Goal: Task Accomplishment & Management: Complete application form

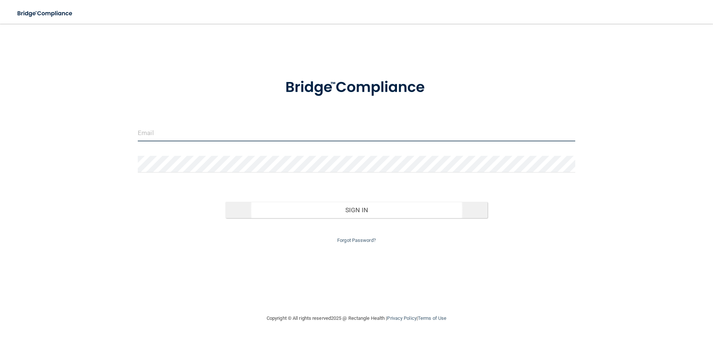
type input "[EMAIL_ADDRESS][DOMAIN_NAME]"
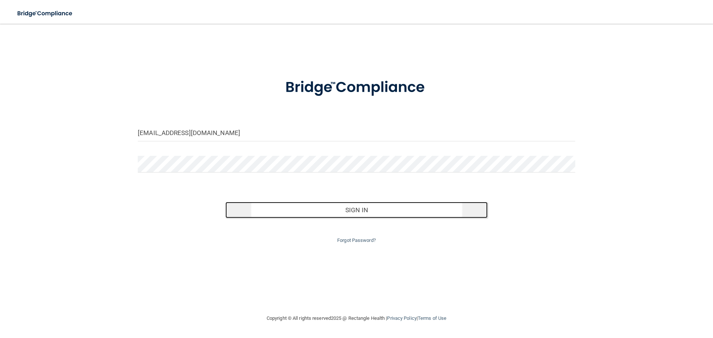
click at [364, 212] on button "Sign In" at bounding box center [356, 210] width 263 height 16
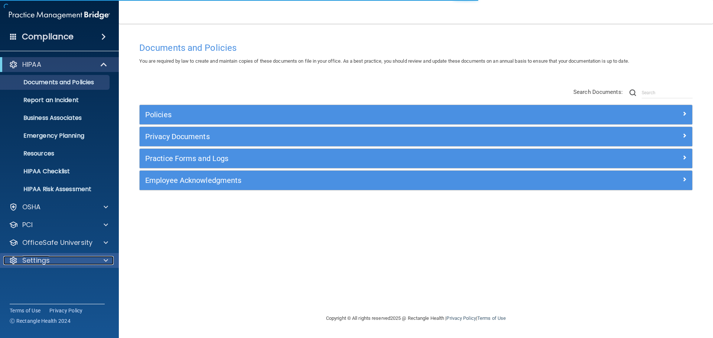
click at [51, 262] on div "Settings" at bounding box center [49, 260] width 92 height 9
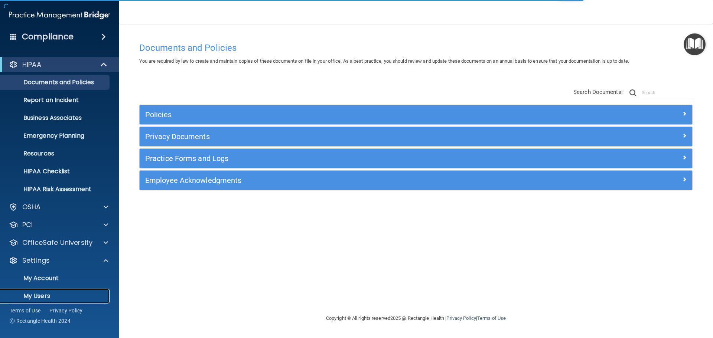
click at [53, 294] on p "My Users" at bounding box center [55, 296] width 101 height 7
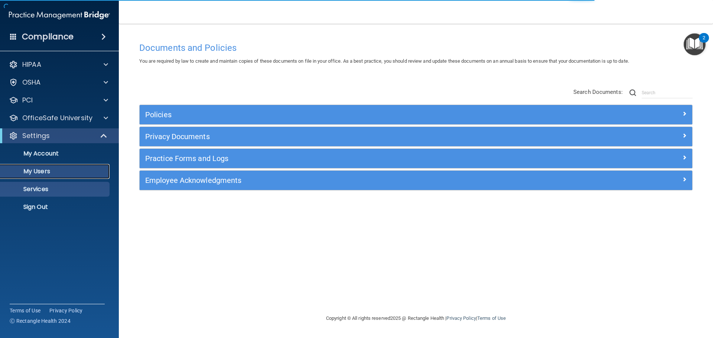
select select "20"
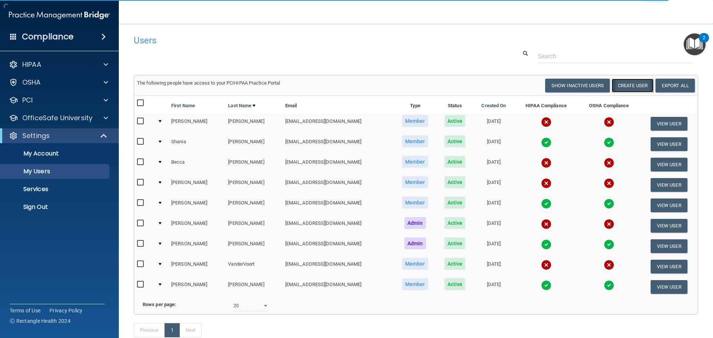
click at [626, 87] on button "Create User" at bounding box center [633, 86] width 42 height 14
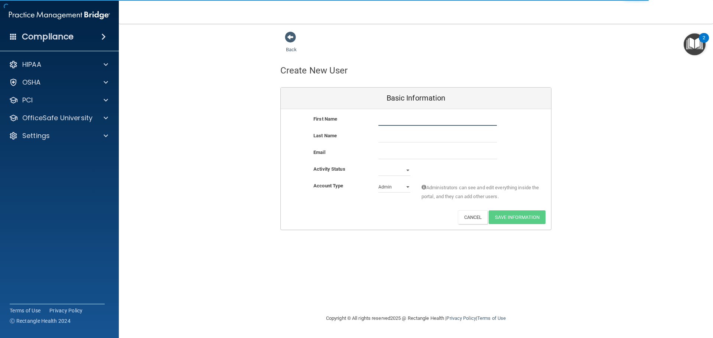
click at [404, 124] on input "text" at bounding box center [438, 120] width 119 height 11
type input "[PERSON_NAME]"
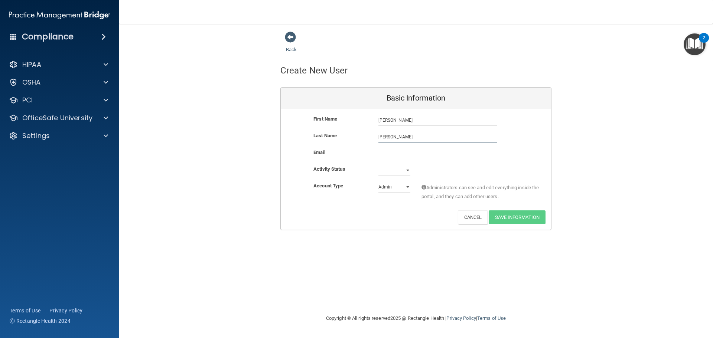
type input "[PERSON_NAME]"
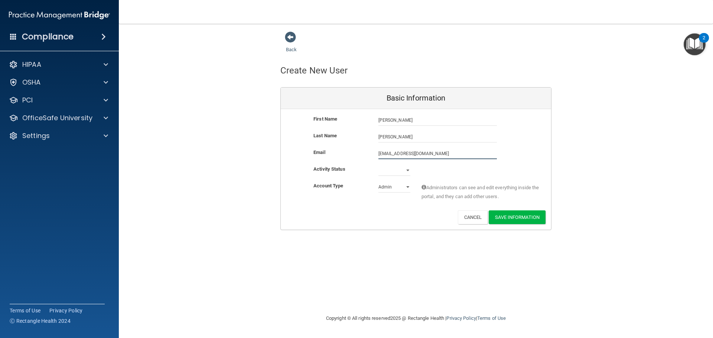
type input "[EMAIL_ADDRESS][DOMAIN_NAME]"
click at [406, 174] on select "Active Inactive" at bounding box center [395, 170] width 32 height 11
select select "active"
click at [379, 165] on select "Active Inactive" at bounding box center [395, 170] width 32 height 11
click at [402, 188] on select "Admin Member" at bounding box center [395, 187] width 32 height 11
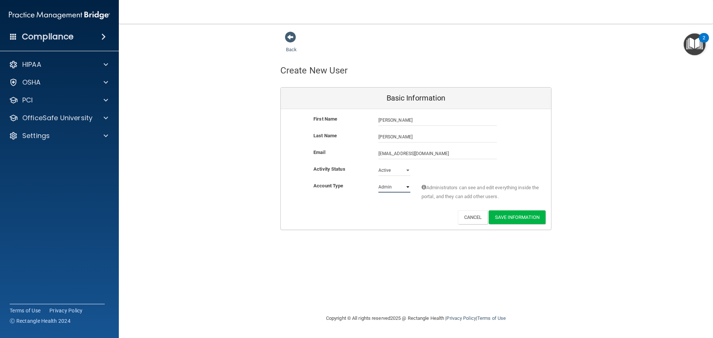
select select "practice_member"
click at [379, 182] on select "Admin Member" at bounding box center [395, 187] width 32 height 11
click at [511, 215] on button "Save Information" at bounding box center [517, 218] width 57 height 14
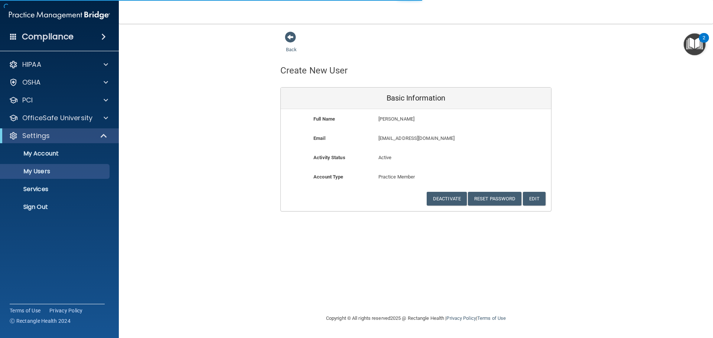
select select "20"
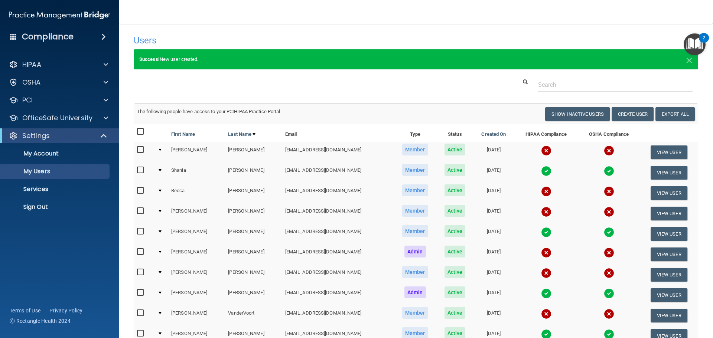
click at [694, 42] on img "Open Resource Center, 2 new notifications" at bounding box center [695, 44] width 22 height 22
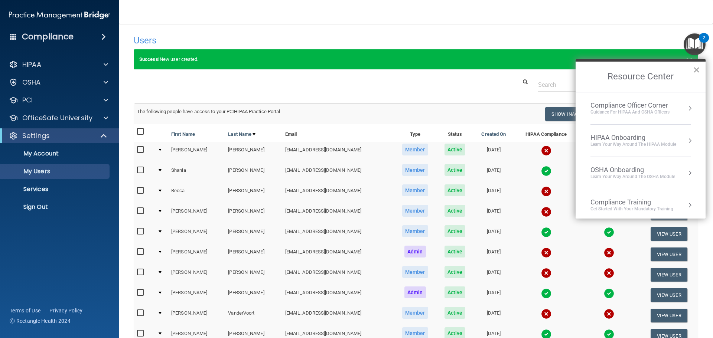
click at [695, 65] on button "×" at bounding box center [696, 70] width 7 height 12
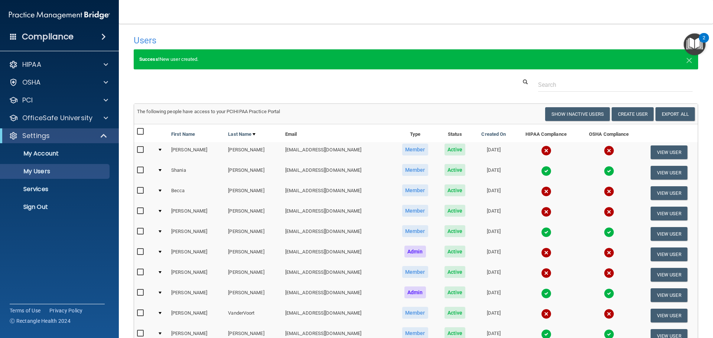
drag, startPoint x: 432, startPoint y: 1, endPoint x: 538, endPoint y: 24, distance: 108.3
click at [538, 24] on main "Users Success! New user created. × Error! The user couldn't be created. × Succe…" at bounding box center [416, 181] width 594 height 315
click at [45, 208] on p "Sign Out" at bounding box center [55, 207] width 101 height 7
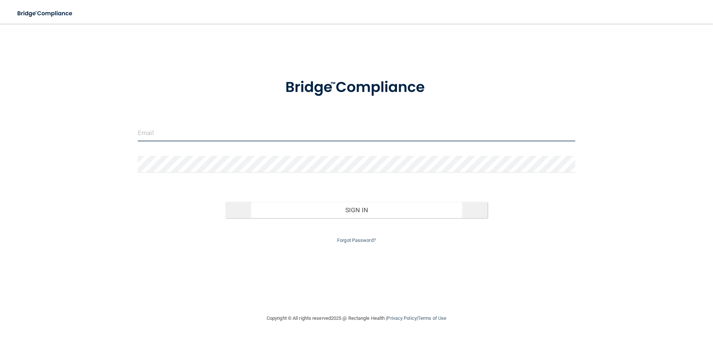
type input "[EMAIL_ADDRESS][DOMAIN_NAME]"
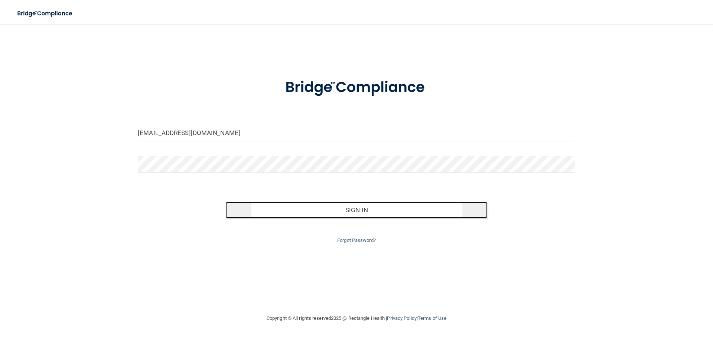
click at [315, 204] on button "Sign In" at bounding box center [356, 210] width 263 height 16
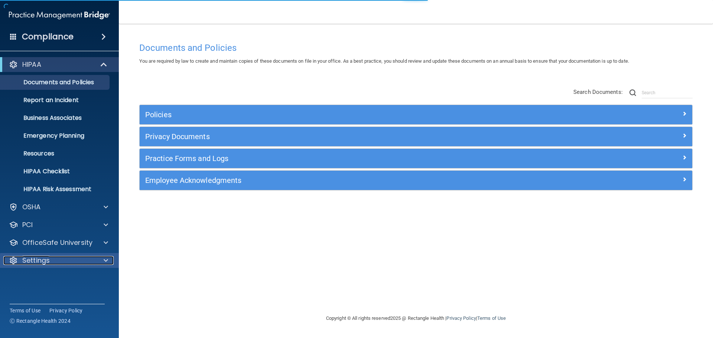
click at [42, 261] on p "Settings" at bounding box center [35, 260] width 27 height 9
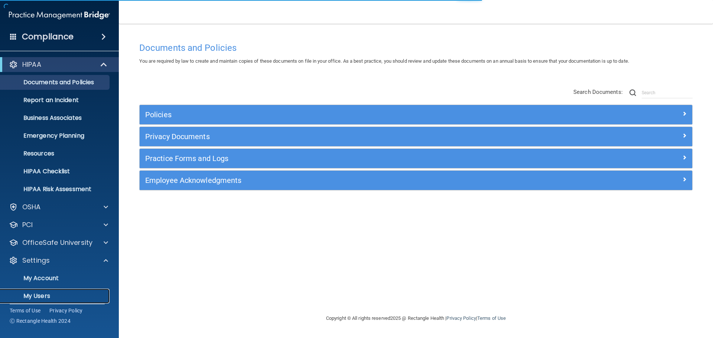
click at [37, 296] on p "My Users" at bounding box center [55, 296] width 101 height 7
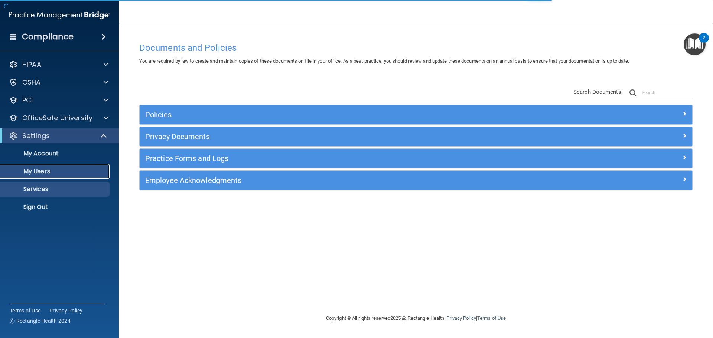
select select "20"
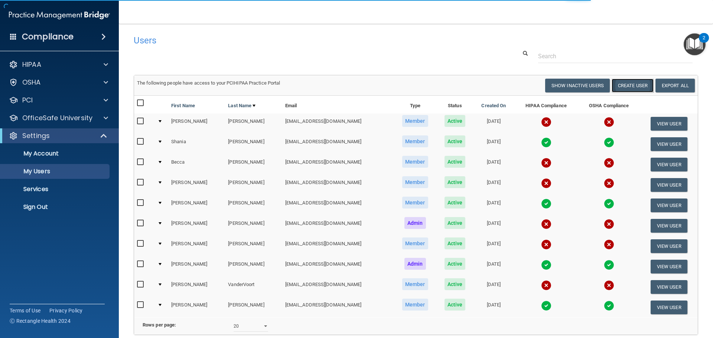
click at [618, 84] on button "Create User" at bounding box center [633, 86] width 42 height 14
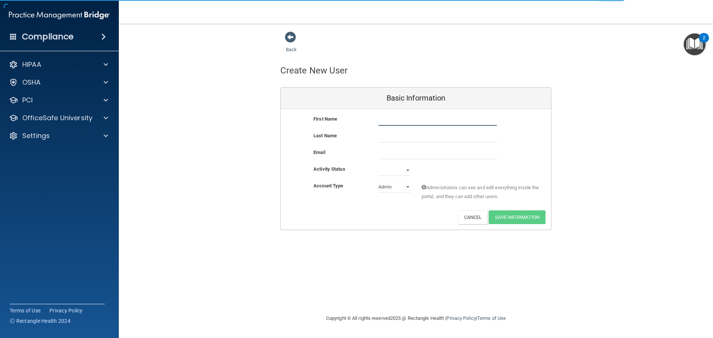
click at [397, 115] on input "text" at bounding box center [438, 120] width 119 height 11
type input "[PERSON_NAME]"
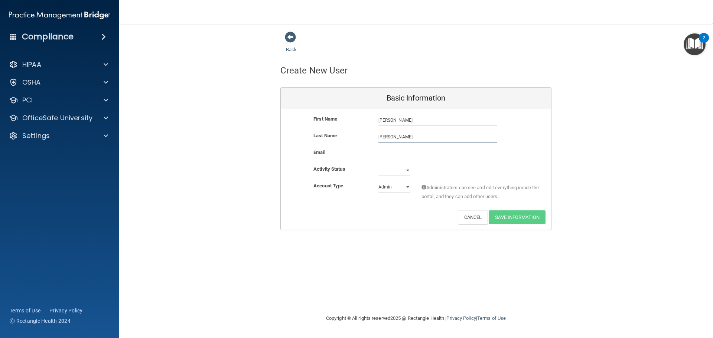
type input "[PERSON_NAME]"
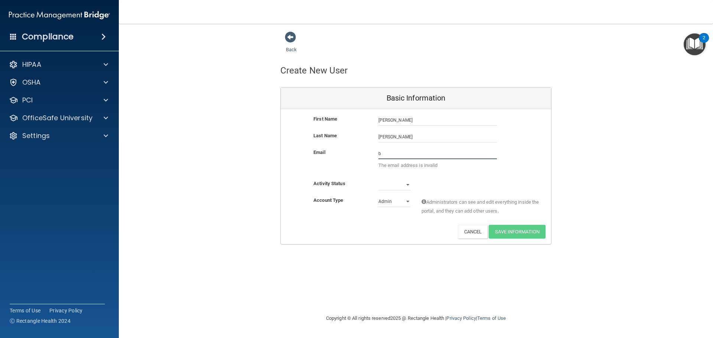
type input "[EMAIL_ADDRESS][DOMAIN_NAME]"
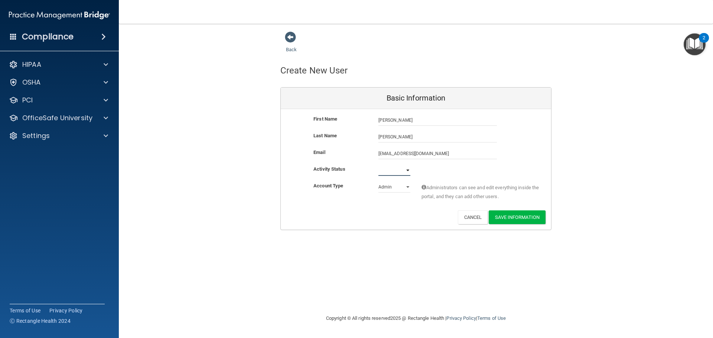
click at [406, 175] on select "Active Inactive" at bounding box center [395, 170] width 32 height 11
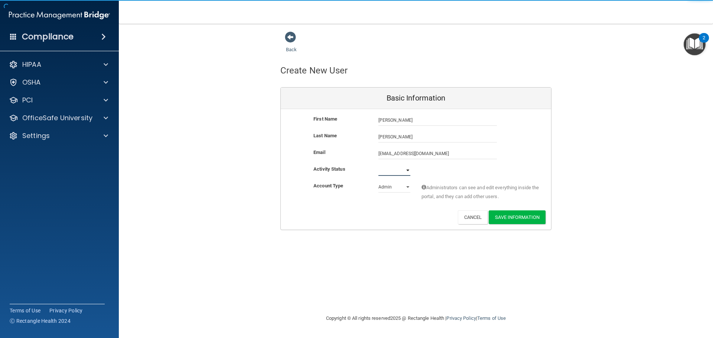
select select "active"
click at [379, 165] on select "Active Inactive" at bounding box center [395, 170] width 32 height 11
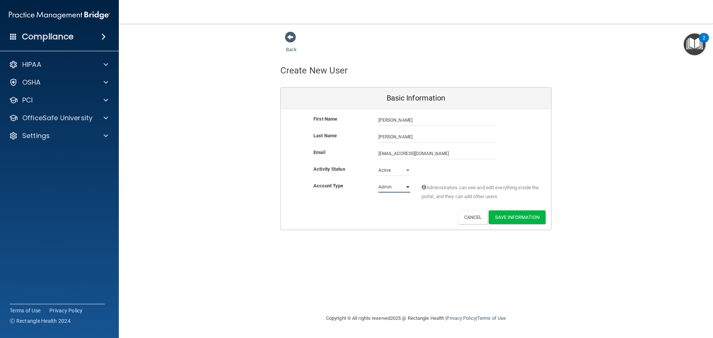
click at [406, 188] on select "Admin Member" at bounding box center [395, 187] width 32 height 11
select select "practice_member"
click at [379, 182] on select "Admin Member" at bounding box center [395, 187] width 32 height 11
click at [512, 218] on button "Save Information" at bounding box center [517, 218] width 57 height 14
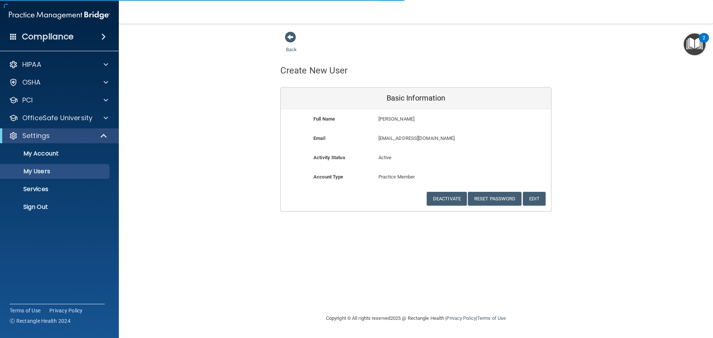
select select "20"
